Goal: Information Seeking & Learning: Learn about a topic

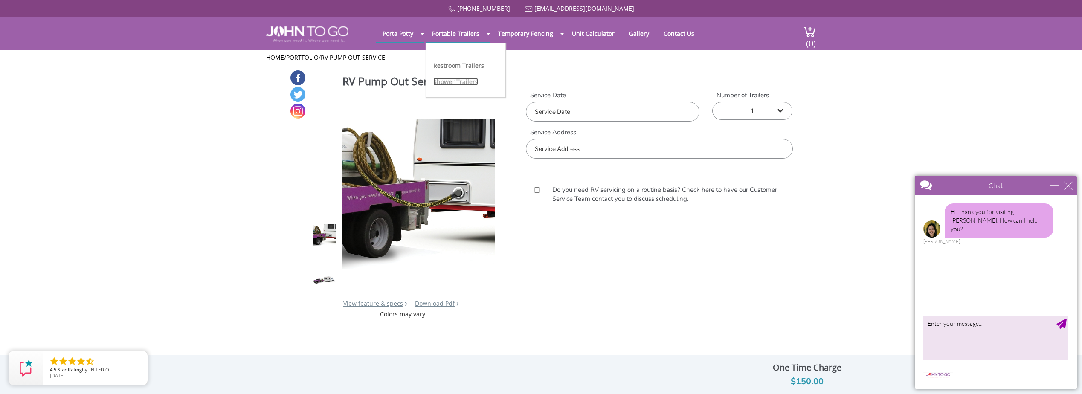
click at [460, 84] on link "Shower Trailers" at bounding box center [455, 82] width 45 height 8
click at [324, 280] on img at bounding box center [324, 279] width 23 height 9
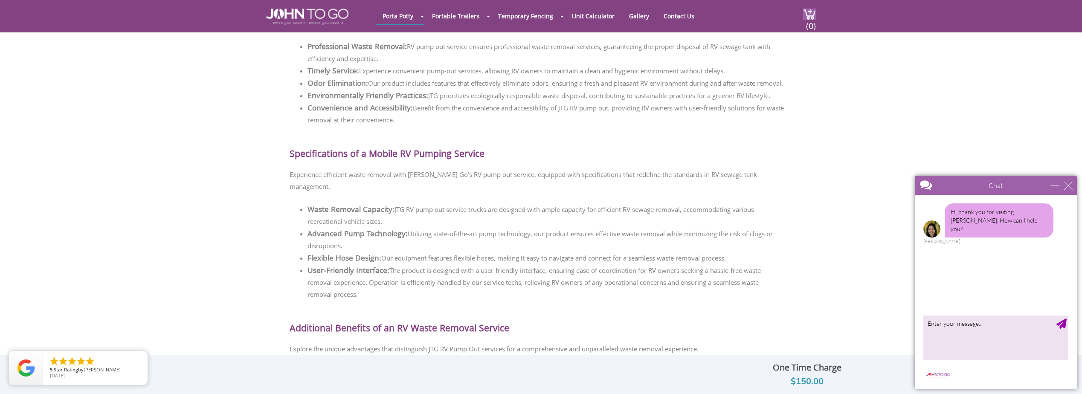
scroll to position [554, 0]
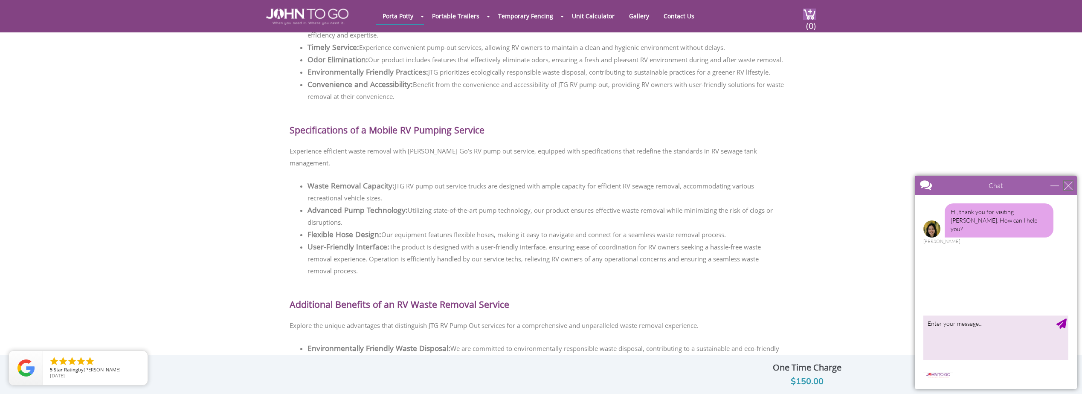
click at [1067, 187] on div "close" at bounding box center [1068, 185] width 9 height 9
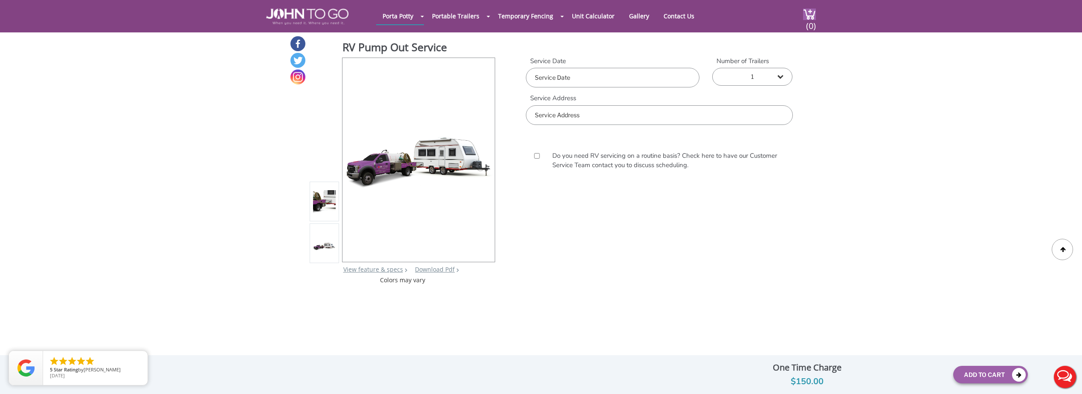
scroll to position [0, 0]
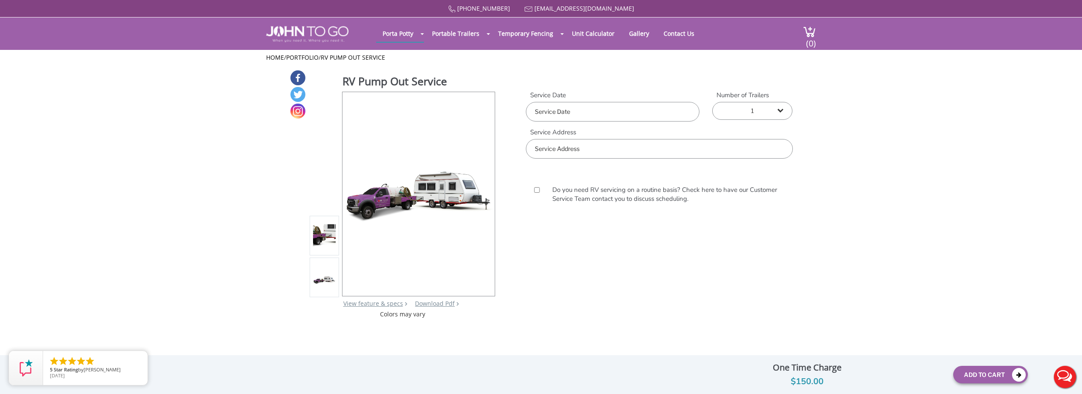
click at [661, 111] on input "text" at bounding box center [613, 112] width 174 height 20
click at [851, 139] on div "RV Pump Out Service View feature & specs Download Pdf Product PDF Addon PDF Col…" at bounding box center [541, 194] width 1082 height 249
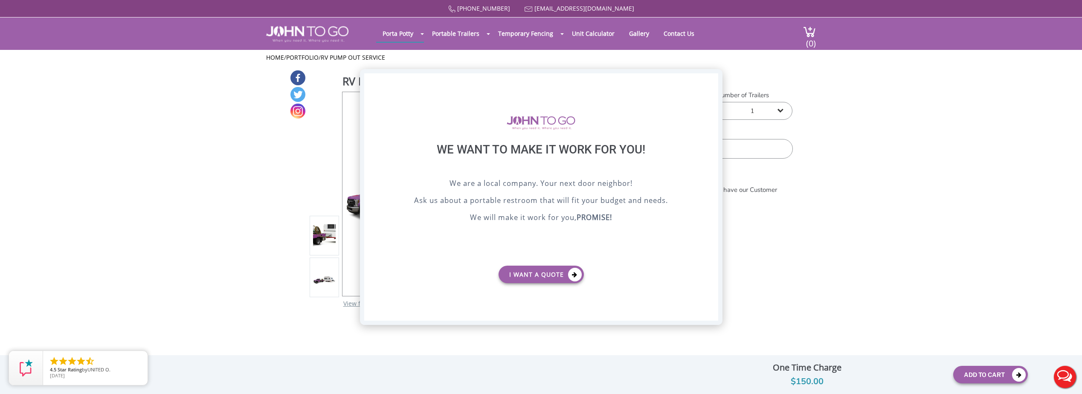
click at [709, 81] on div "X" at bounding box center [710, 80] width 13 height 14
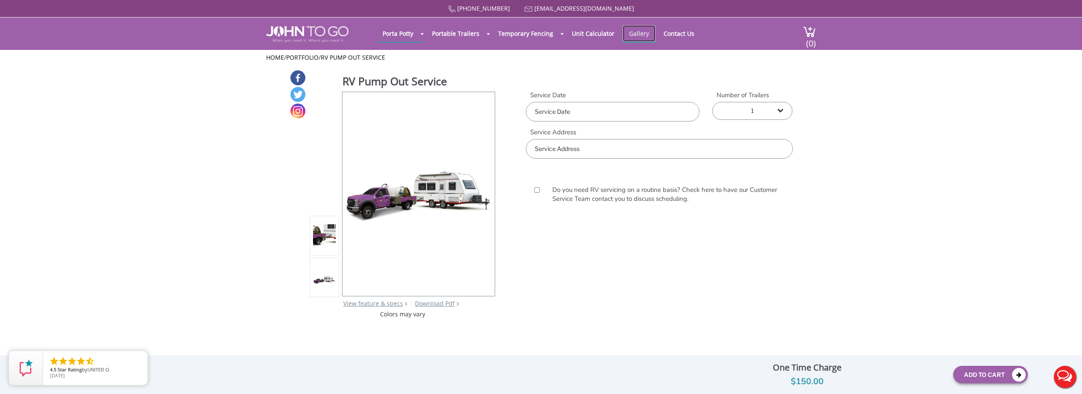
click at [633, 34] on link "Gallery" at bounding box center [639, 33] width 33 height 17
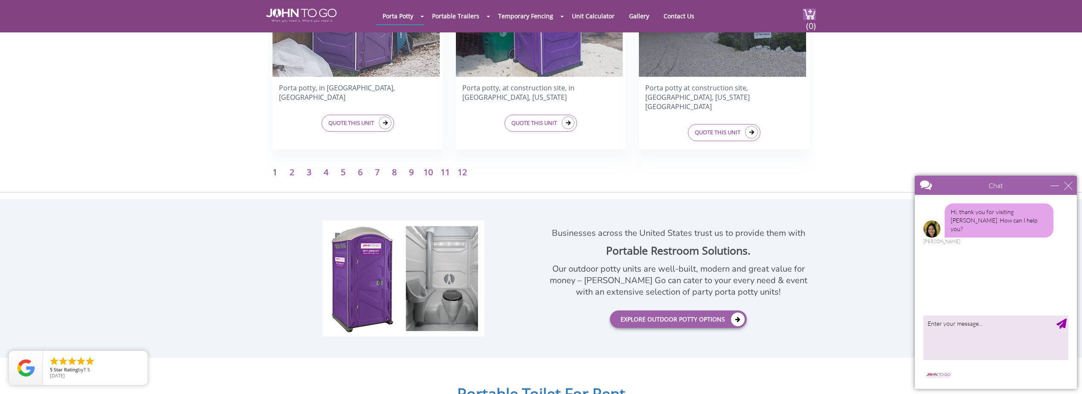
scroll to position [1322, 0]
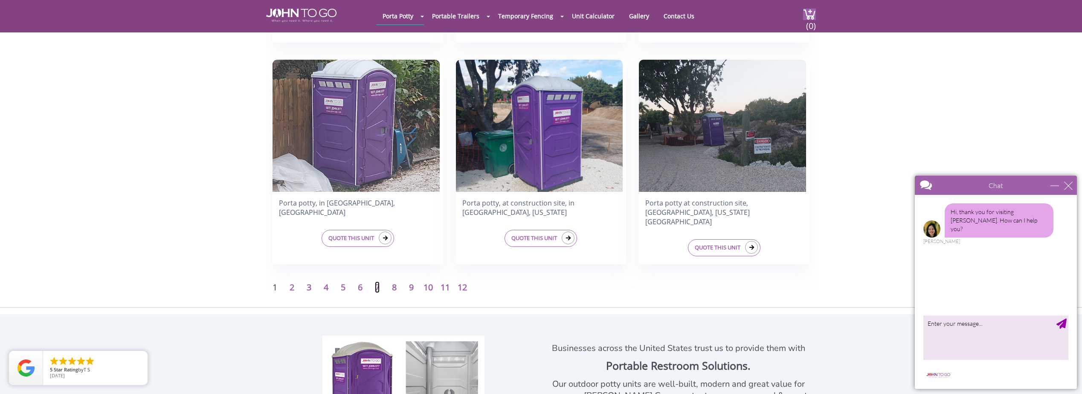
click at [377, 288] on link "7" at bounding box center [377, 287] width 5 height 12
click at [1073, 182] on div "Chat" at bounding box center [996, 185] width 162 height 19
click at [1067, 186] on div "close" at bounding box center [1068, 185] width 9 height 9
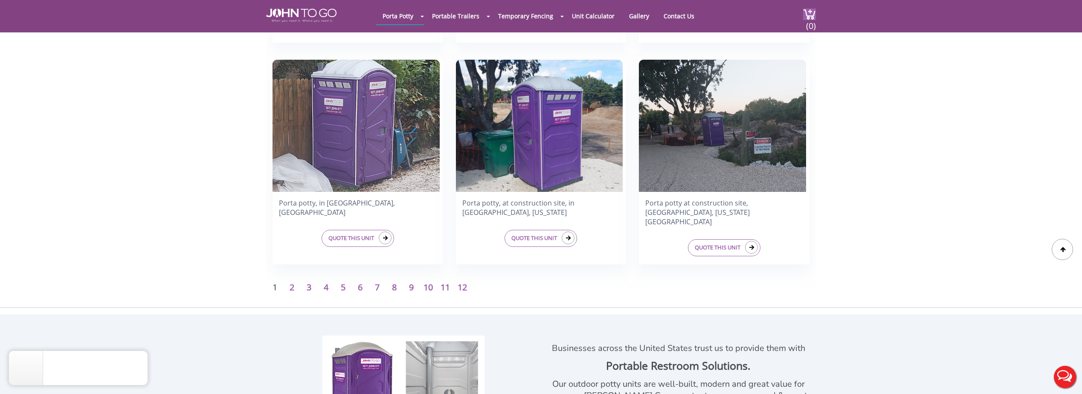
scroll to position [0, 0]
click at [393, 288] on link "8" at bounding box center [394, 287] width 5 height 12
click at [394, 289] on link "8" at bounding box center [394, 287] width 5 height 12
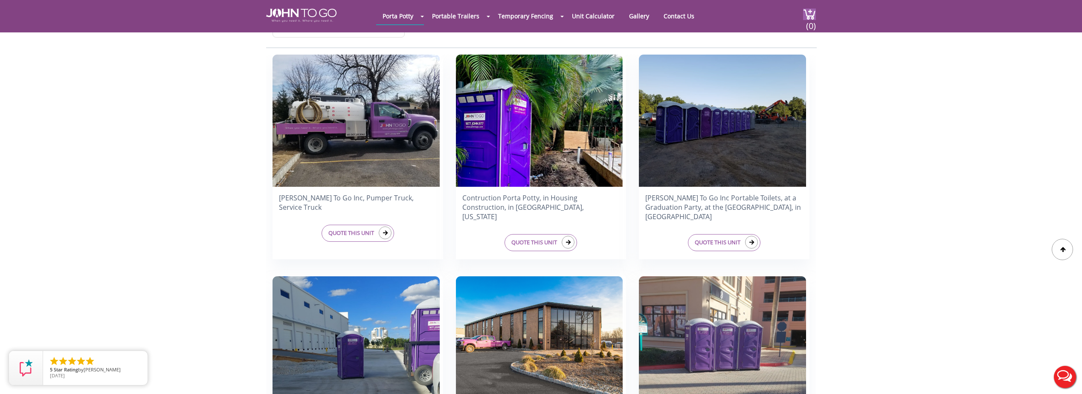
scroll to position [213, 0]
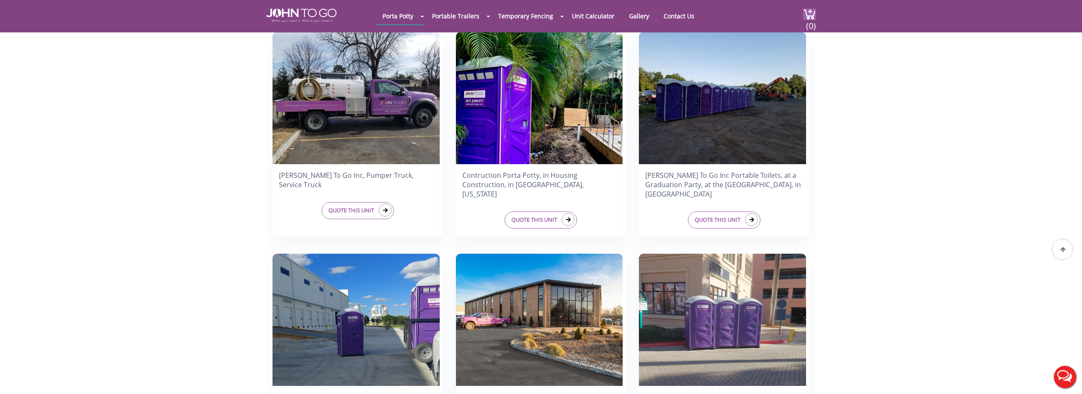
scroll to position [213, 0]
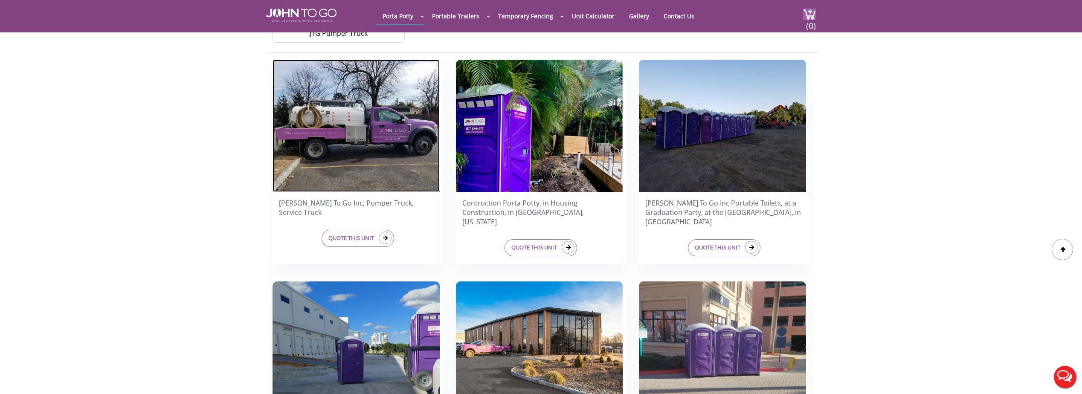
click at [341, 138] on img at bounding box center [355, 126] width 167 height 132
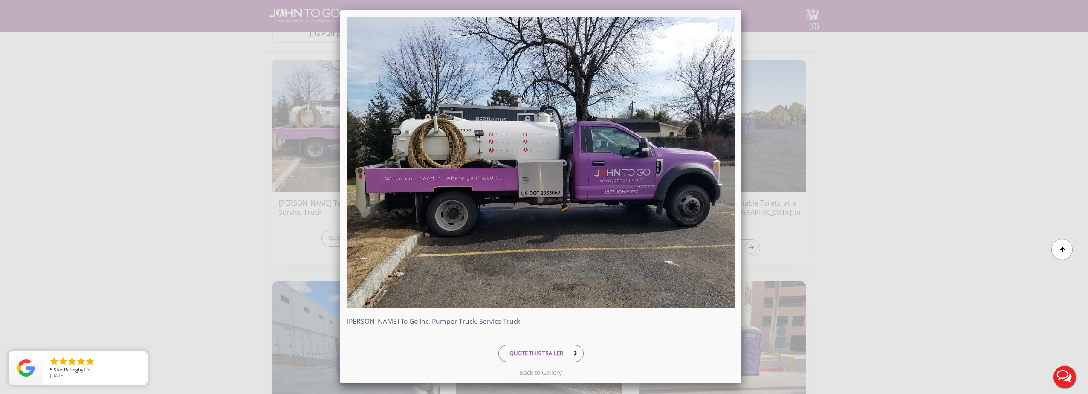
click at [970, 93] on div "John To Go Inc, Pumper Truck, Service Truck QUOTE THIS TRAILER" at bounding box center [544, 197] width 1088 height 394
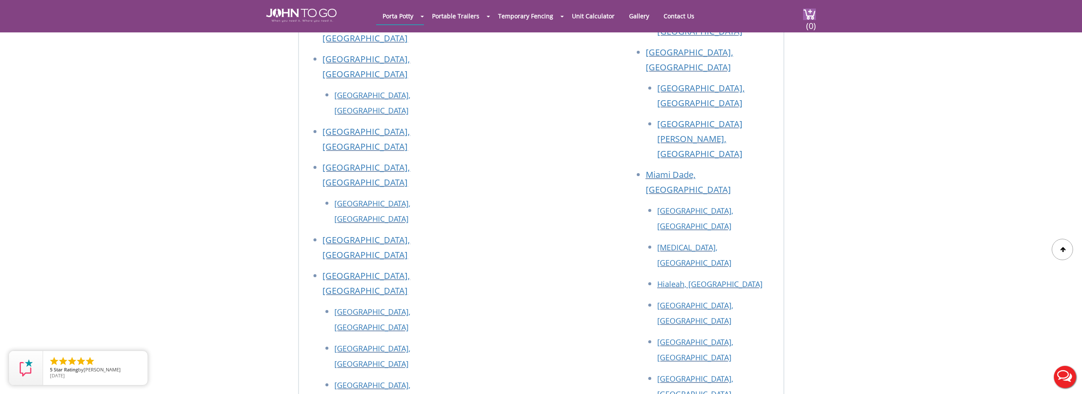
scroll to position [2302, 0]
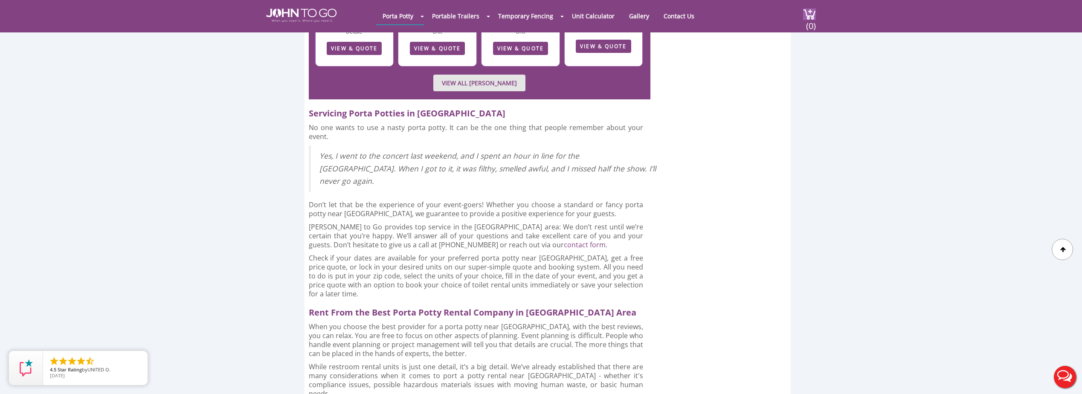
scroll to position [2430, 0]
